Goal: Find specific page/section: Find specific page/section

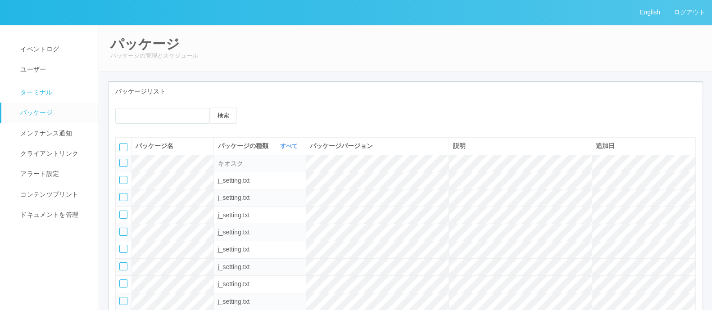
click at [27, 95] on span "ターミナル" at bounding box center [35, 92] width 35 height 7
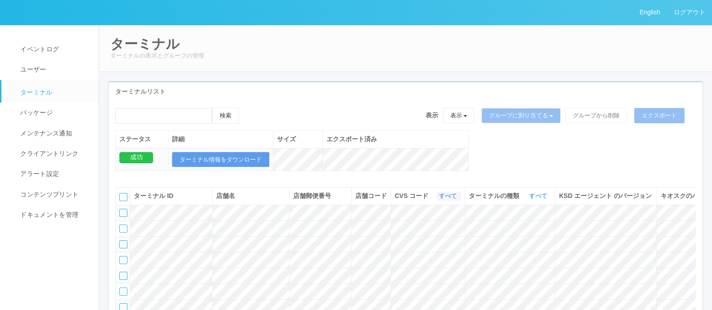
click at [446, 199] on link "すべて" at bounding box center [449, 196] width 20 height 7
click at [447, 263] on link "300000" at bounding box center [424, 258] width 71 height 12
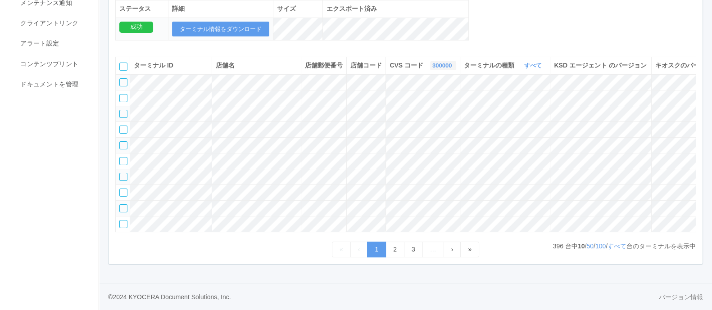
scroll to position [0, 0]
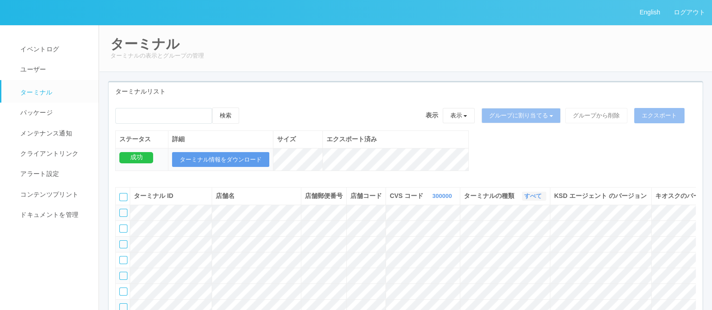
click at [541, 199] on icon "button" at bounding box center [542, 196] width 2 height 7
click at [514, 240] on link "キオスク" at bounding box center [509, 234] width 71 height 12
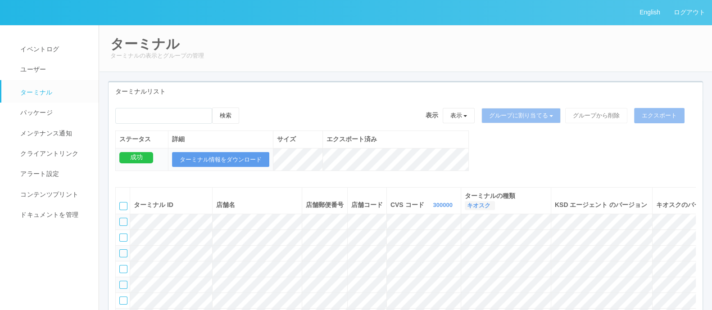
scroll to position [189, 0]
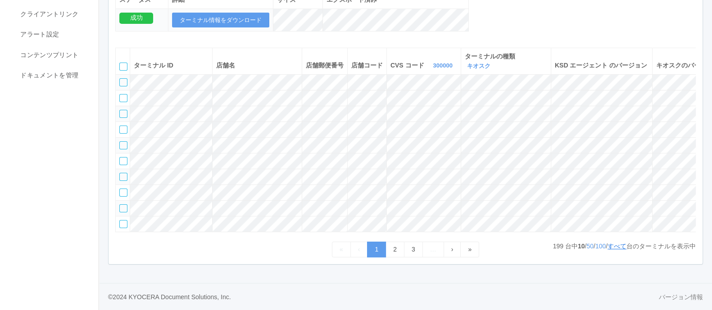
click at [607, 243] on link "すべて" at bounding box center [616, 246] width 19 height 7
